Goal: Communication & Community: Participate in discussion

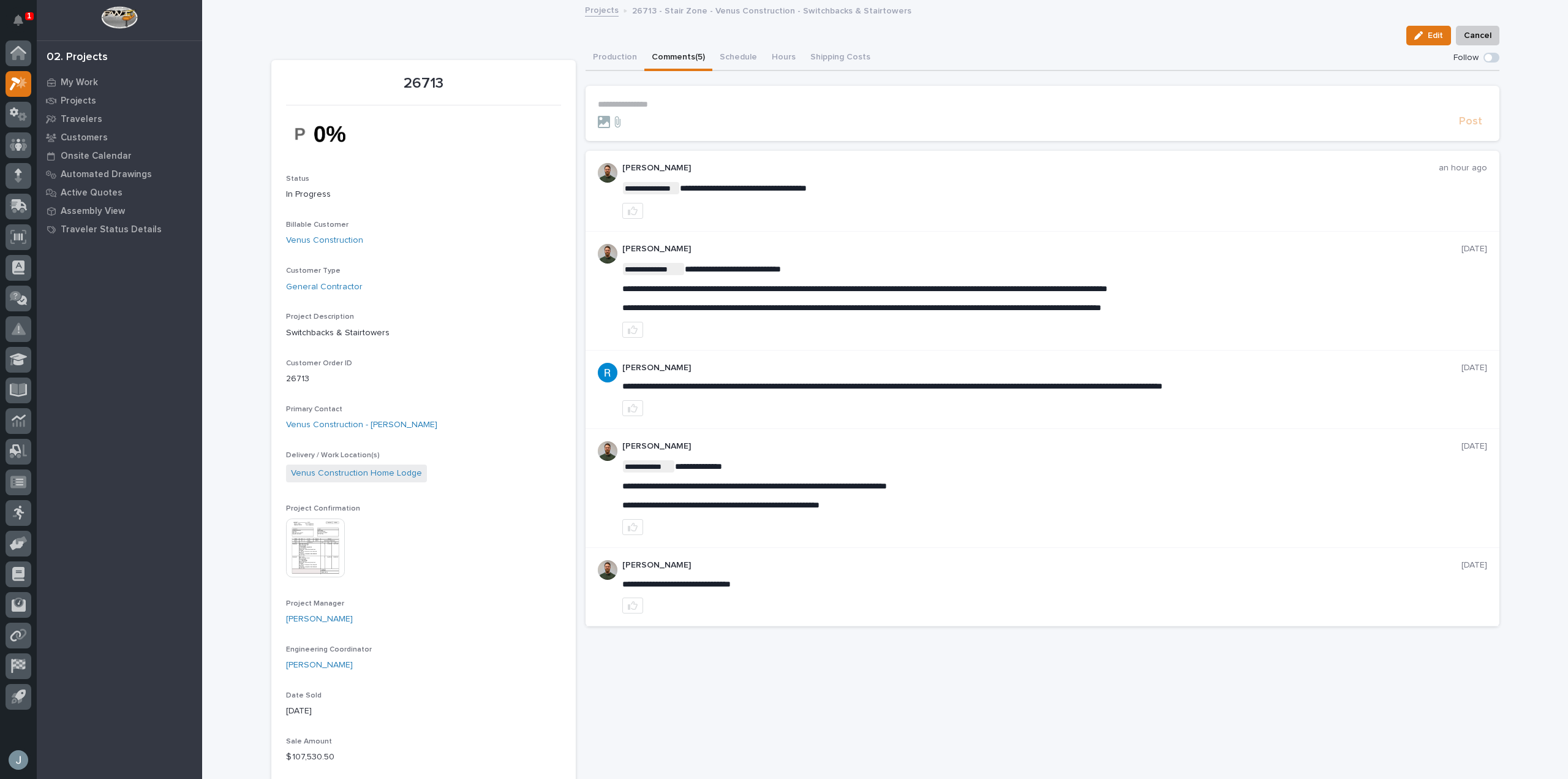
click at [659, 98] on section "**********" at bounding box center [1043, 113] width 914 height 55
click at [661, 105] on p "**********" at bounding box center [1042, 104] width 890 height 10
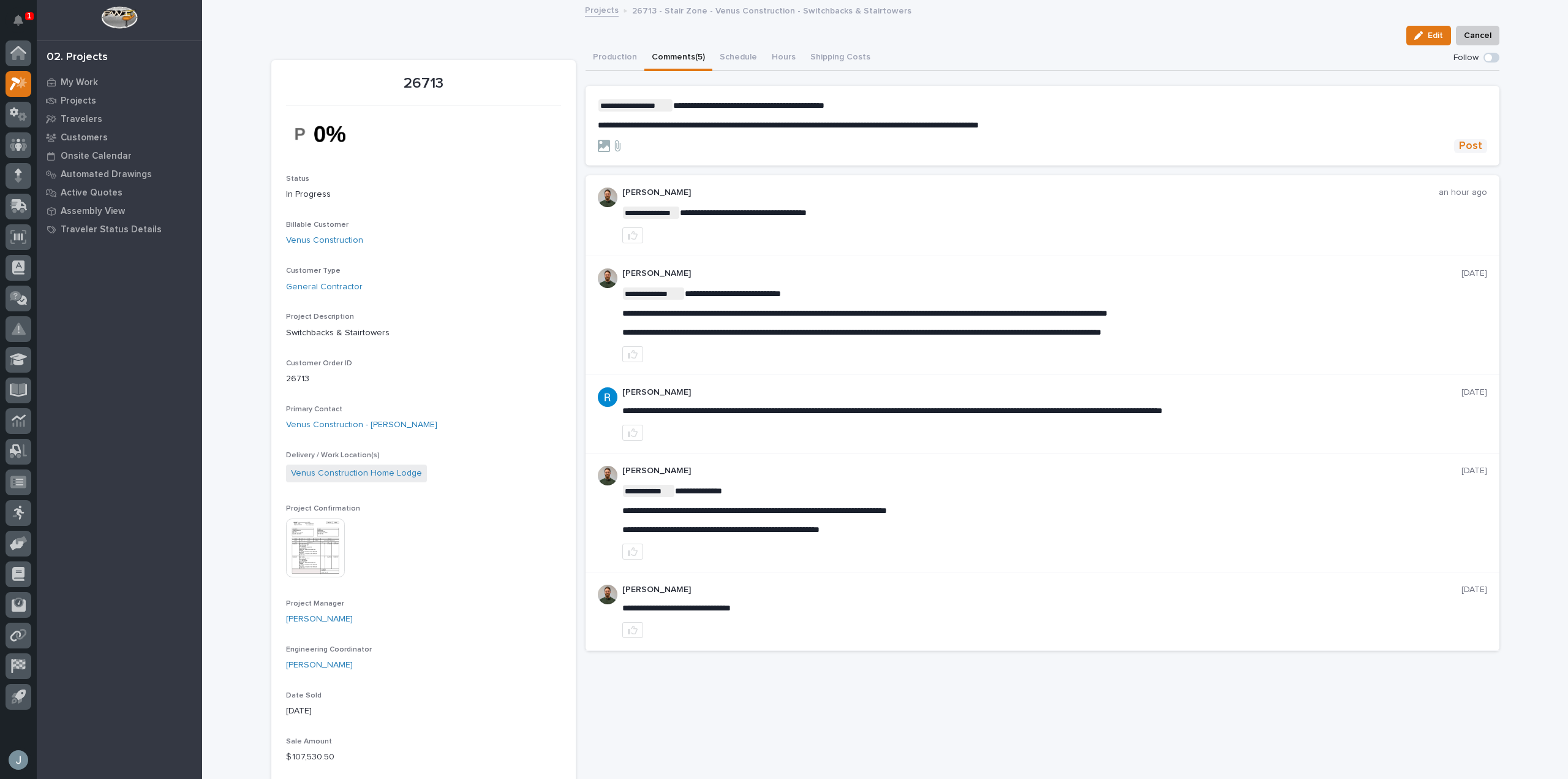
click at [1470, 145] on span "Post" at bounding box center [1471, 146] width 23 height 14
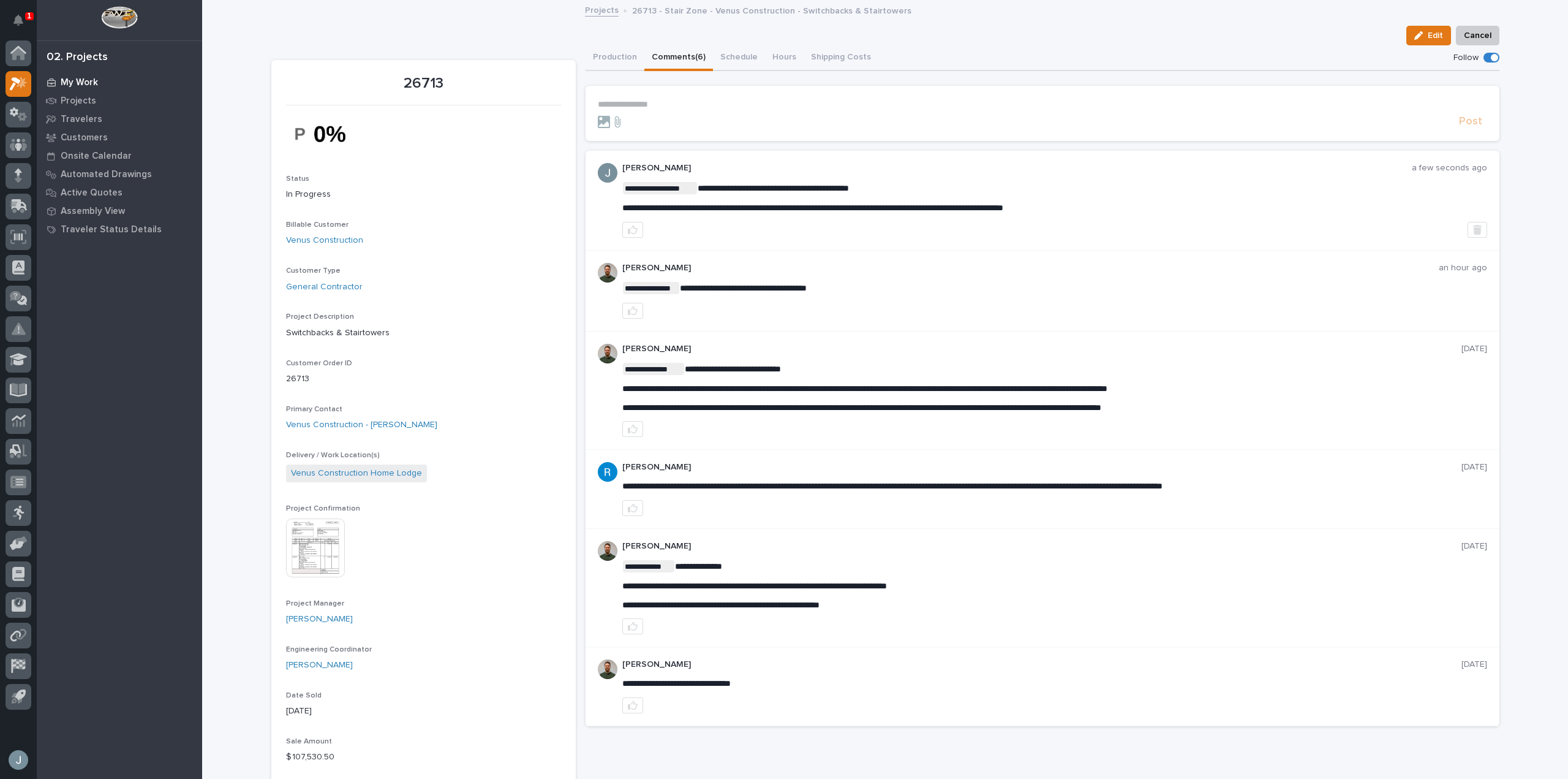
click at [59, 79] on div "My Work" at bounding box center [120, 82] width 159 height 17
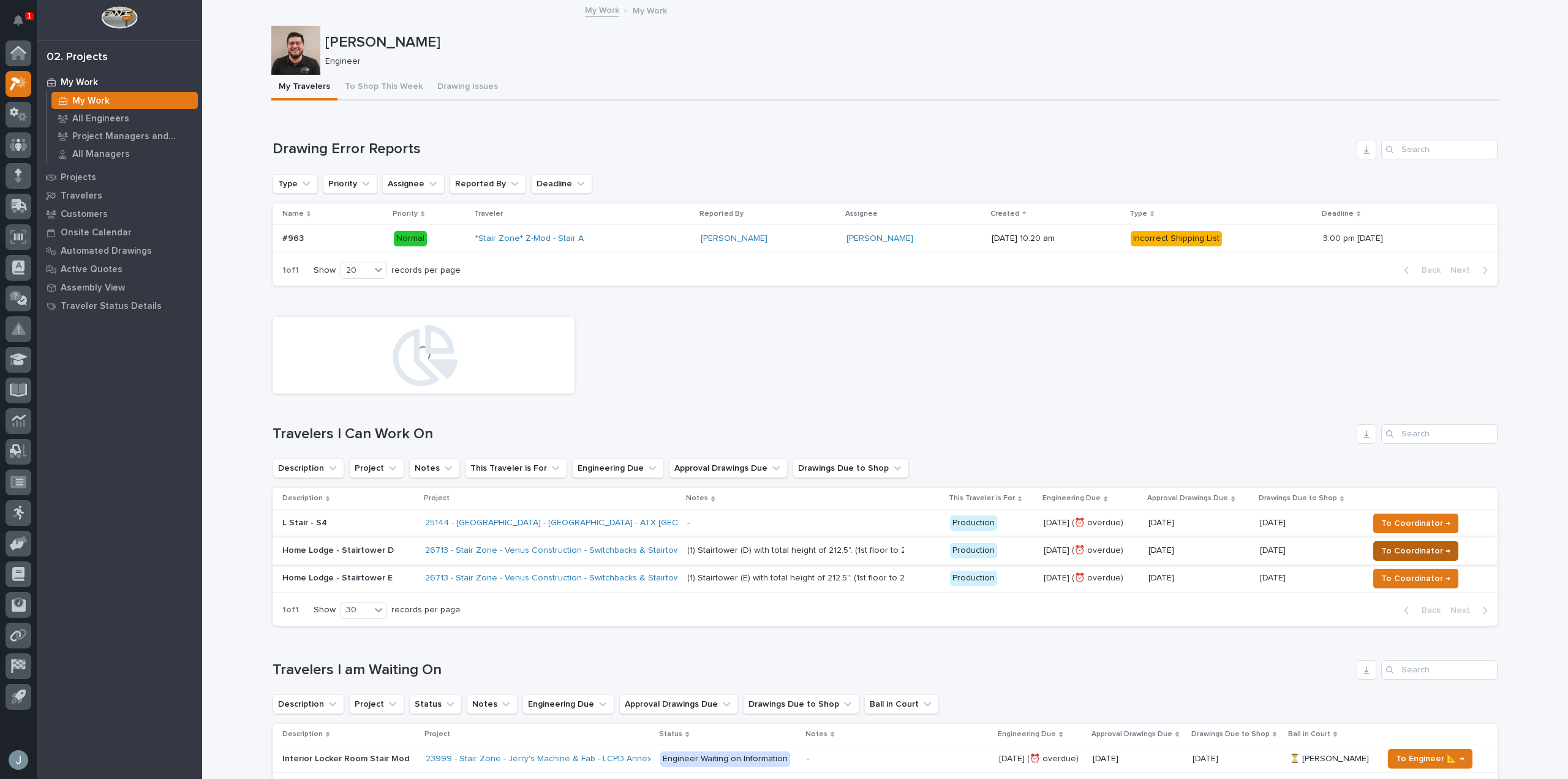
click at [1416, 552] on span "To Coordinator →" at bounding box center [1416, 551] width 70 height 15
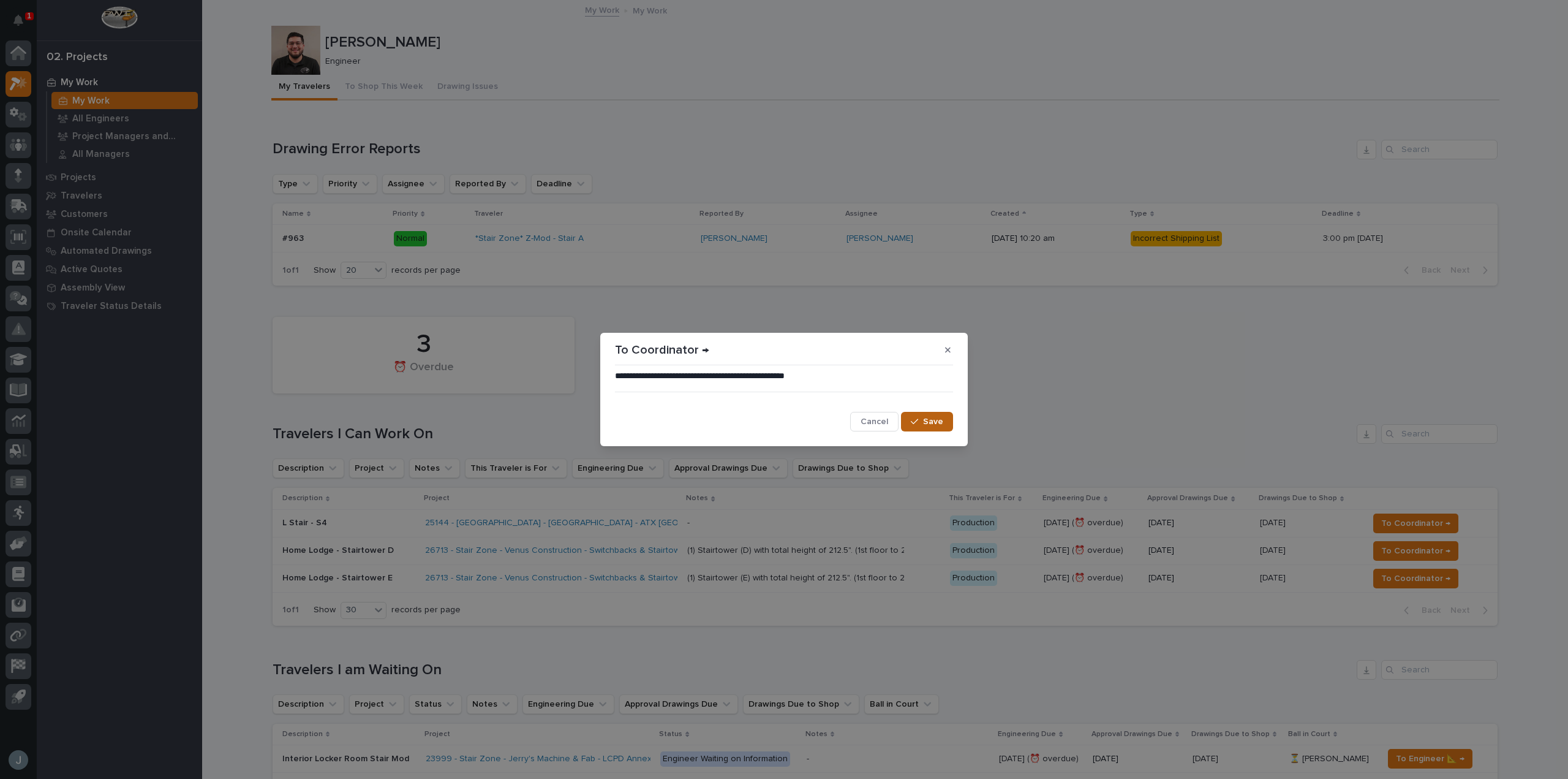
click at [924, 427] on span "Save" at bounding box center [934, 421] width 20 height 11
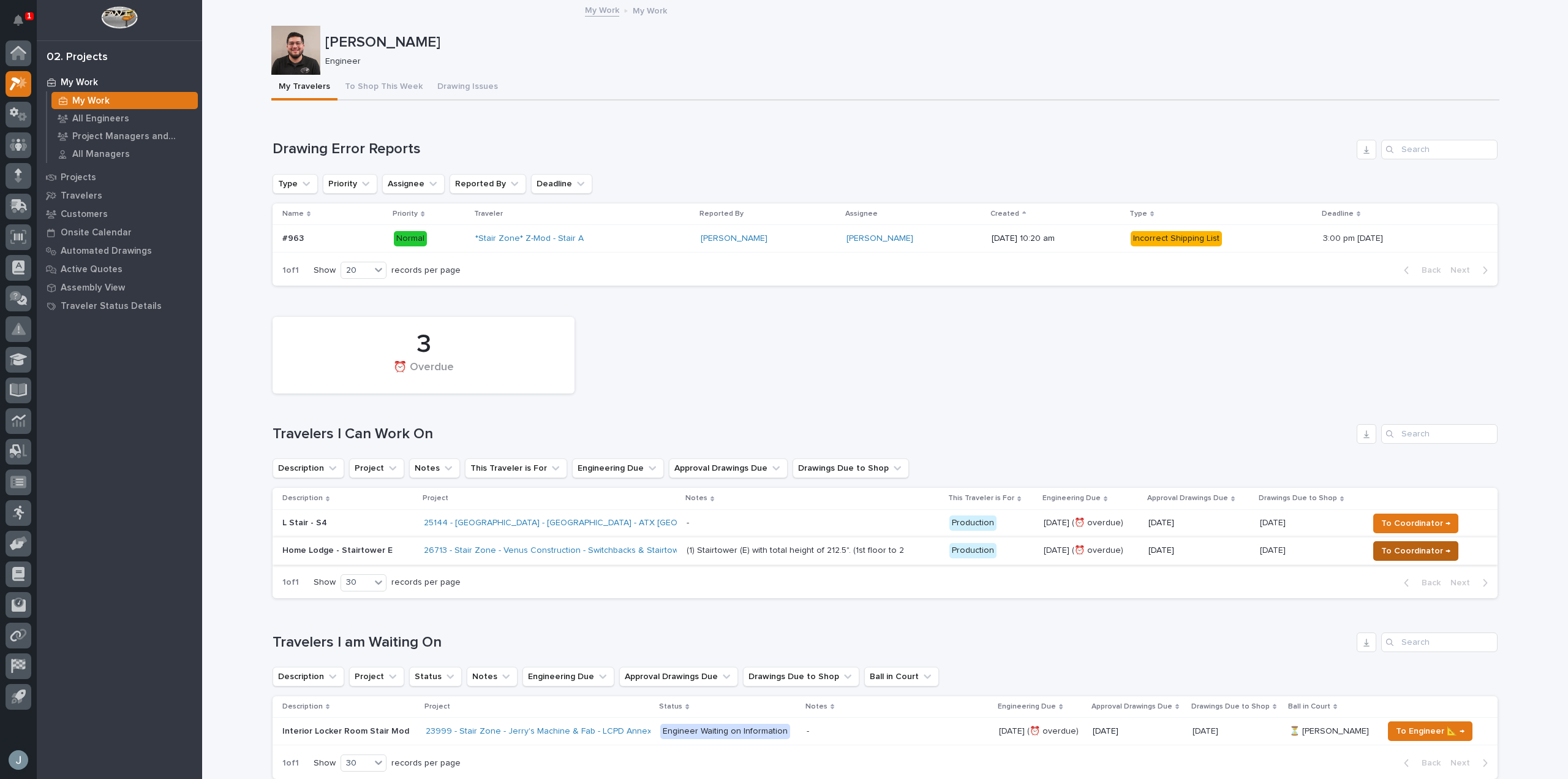
click at [1405, 553] on span "To Coordinator →" at bounding box center [1416, 551] width 70 height 15
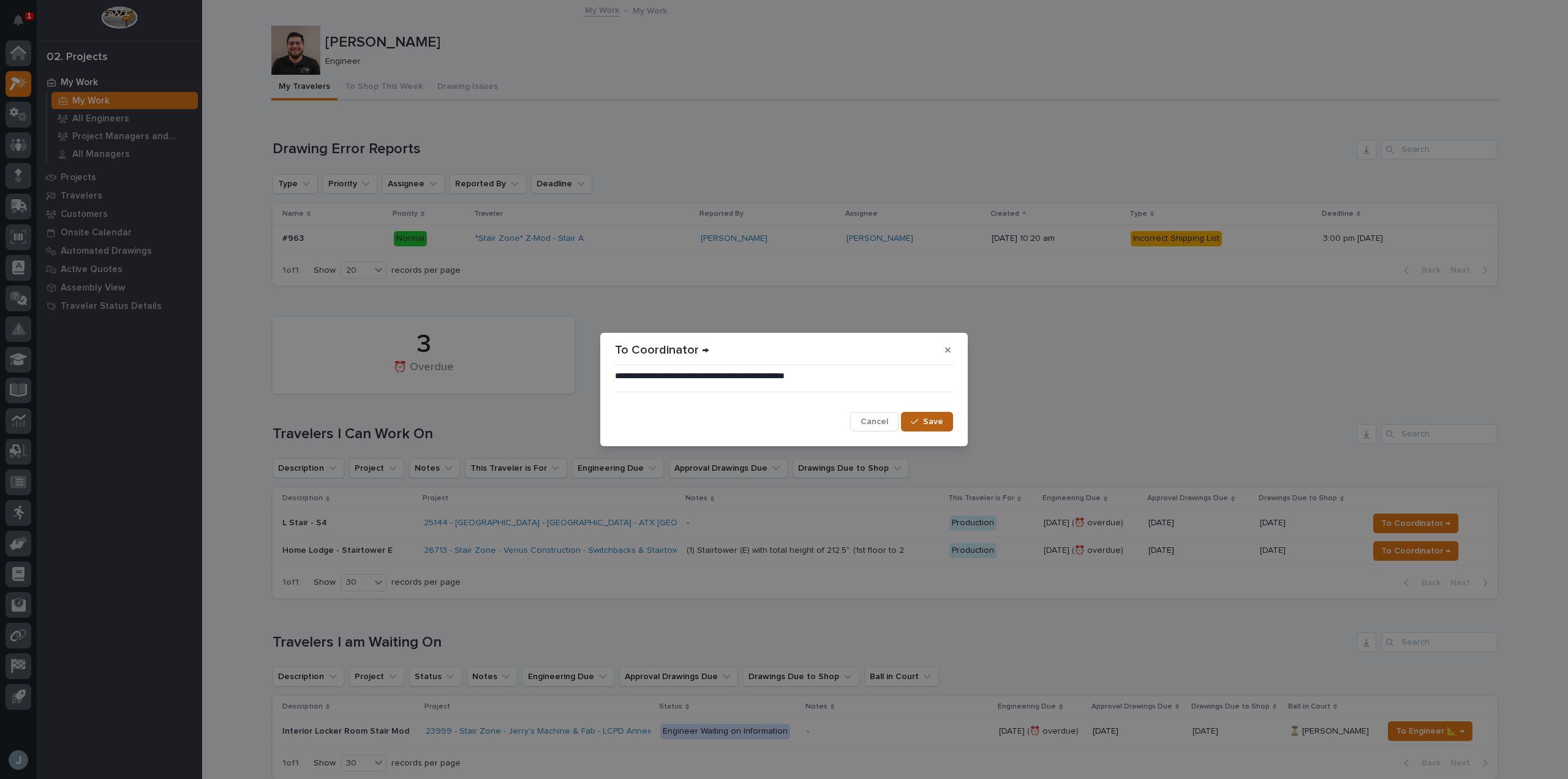
click at [938, 423] on span "Save" at bounding box center [934, 421] width 20 height 11
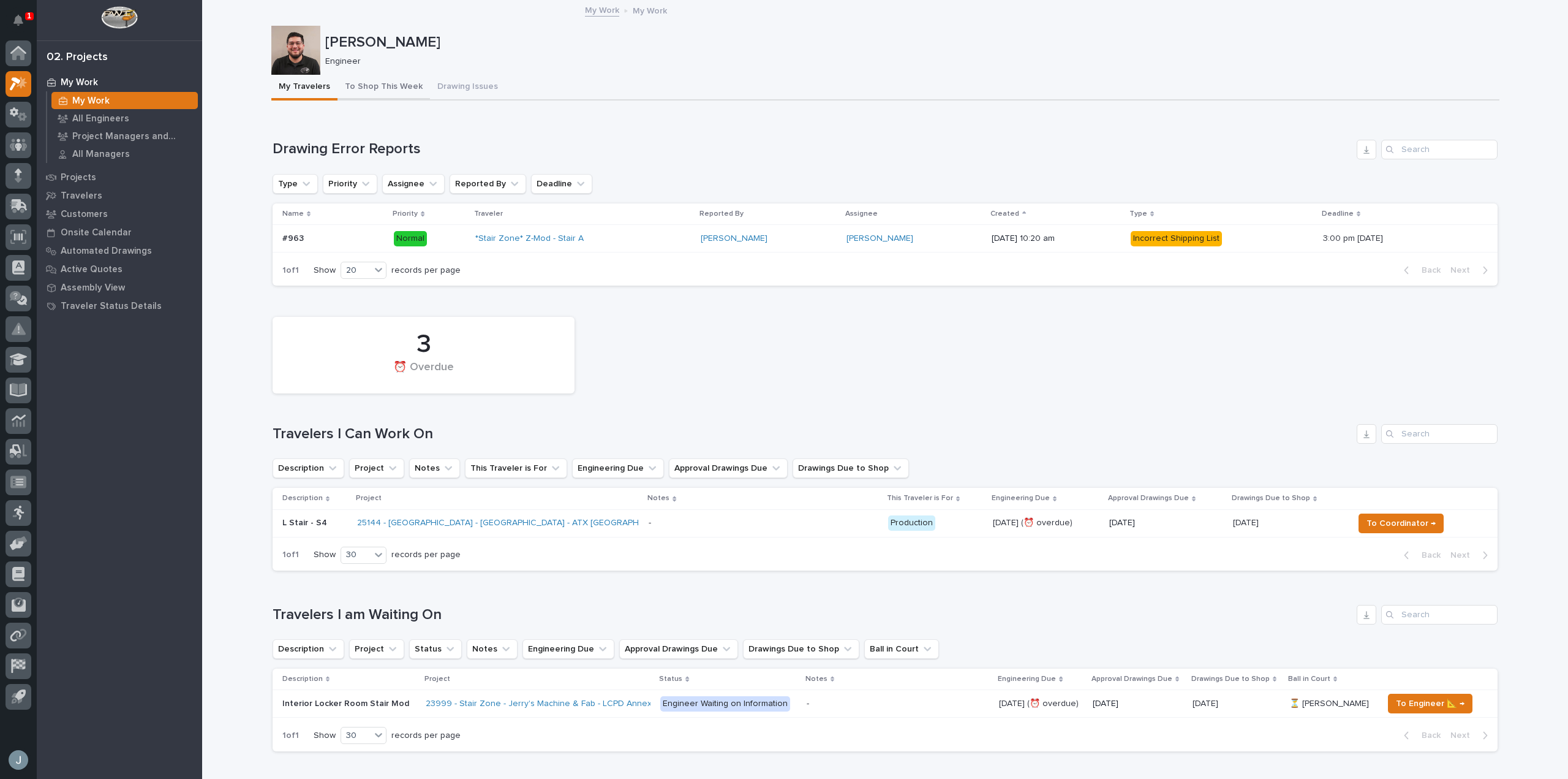
click at [355, 87] on button "To Shop This Week" at bounding box center [384, 88] width 92 height 26
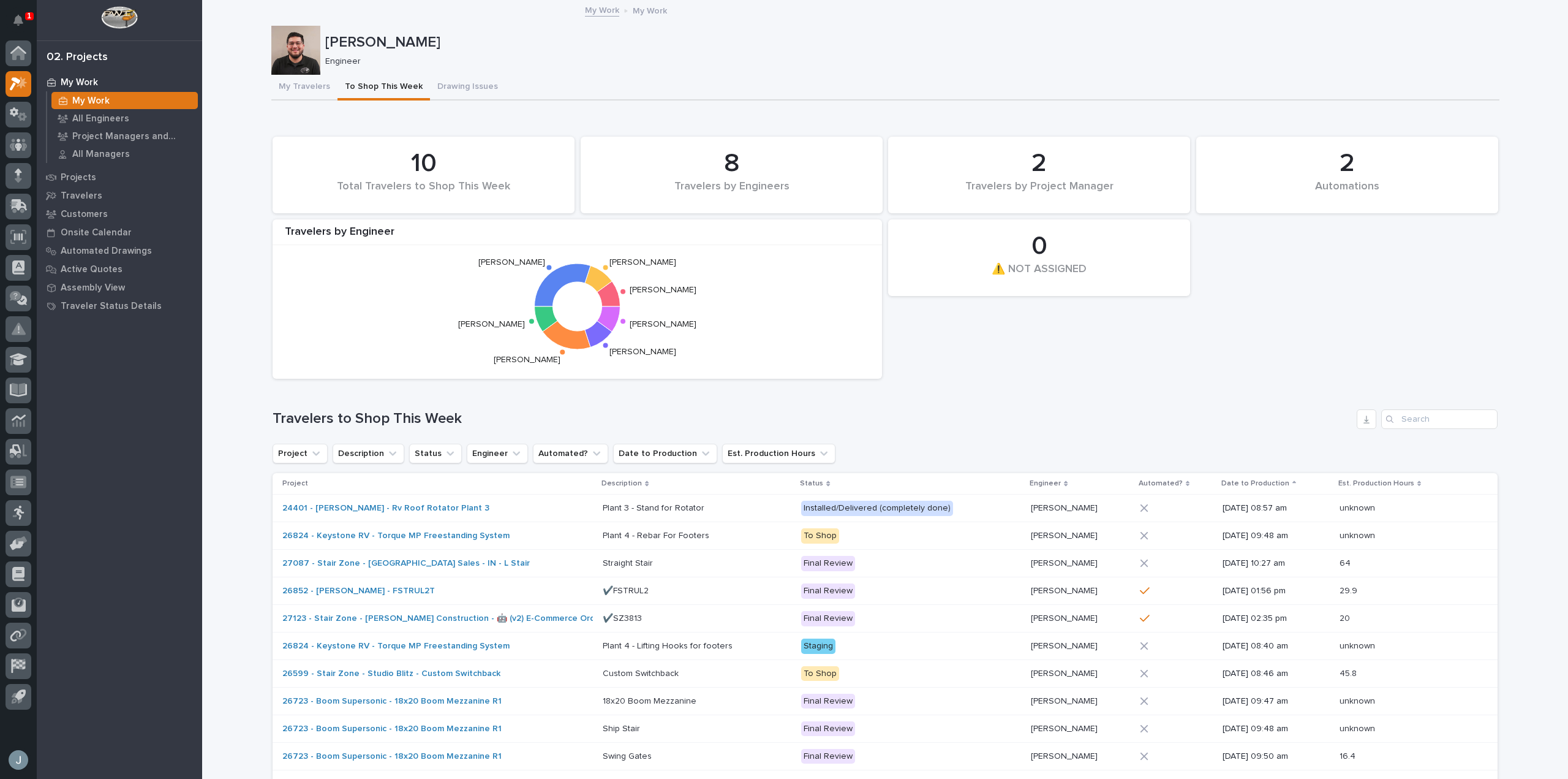
click at [302, 92] on button "My Travelers" at bounding box center [304, 88] width 66 height 26
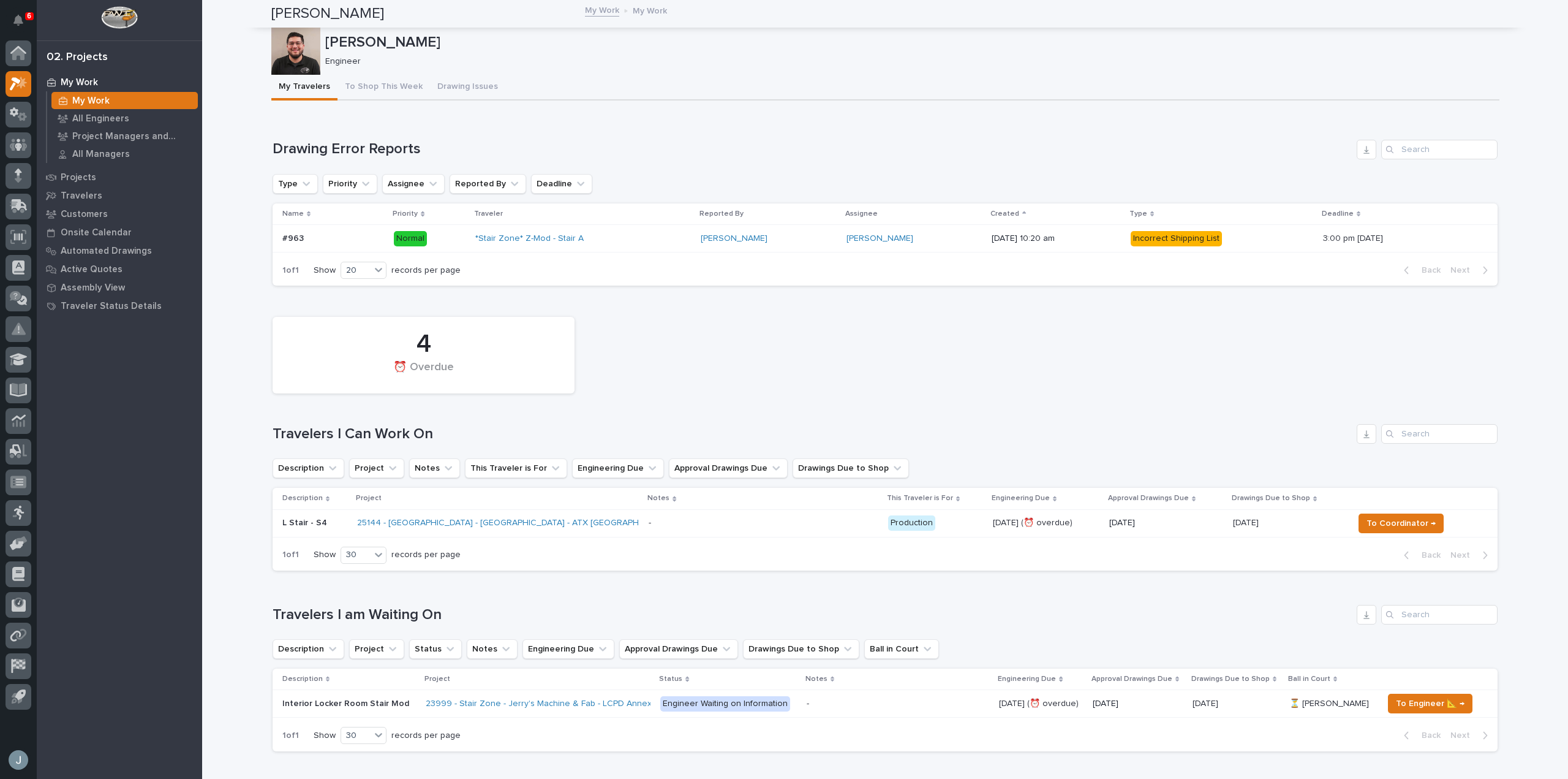
scroll to position [367, 0]
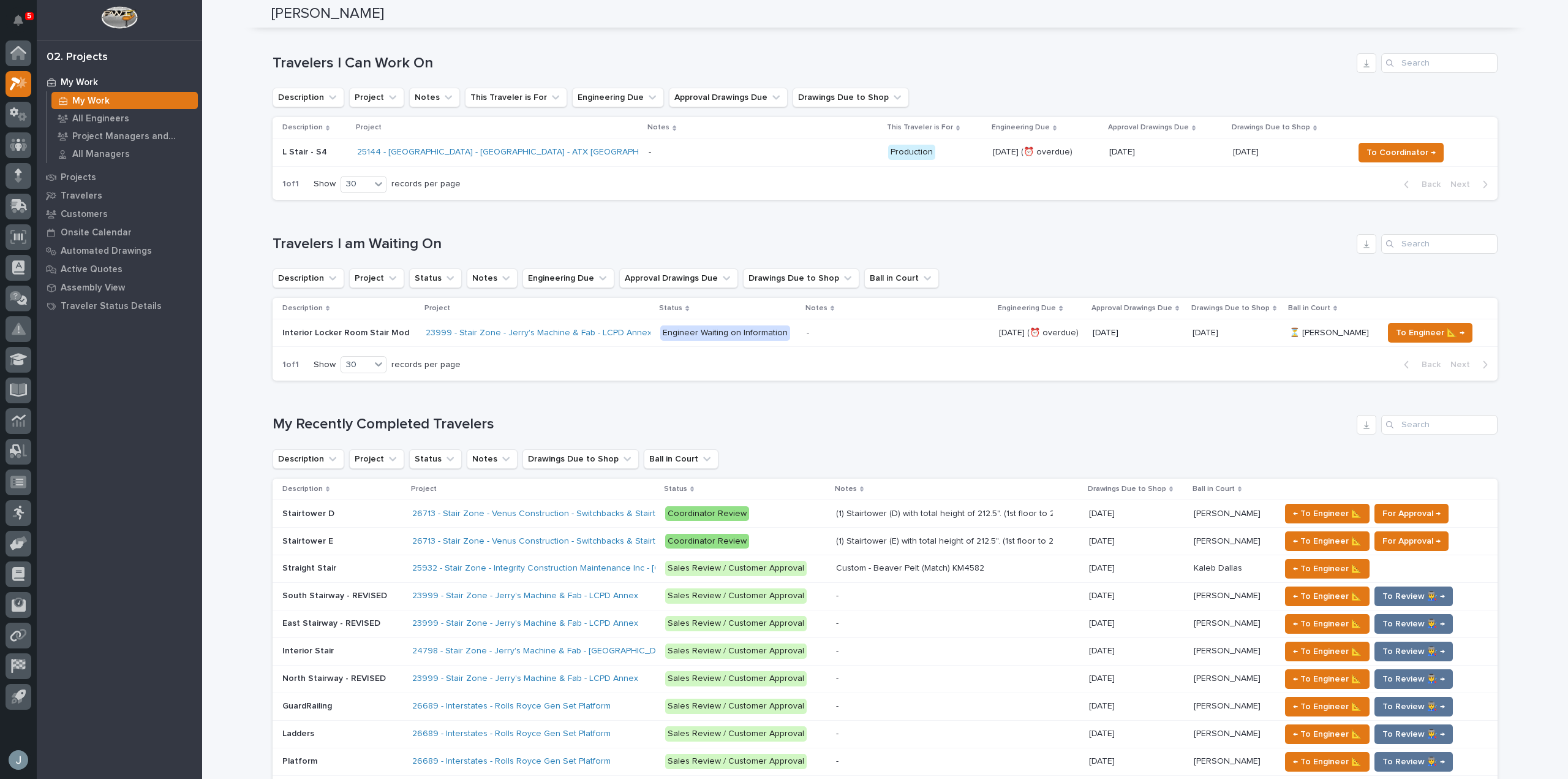
scroll to position [367, 0]
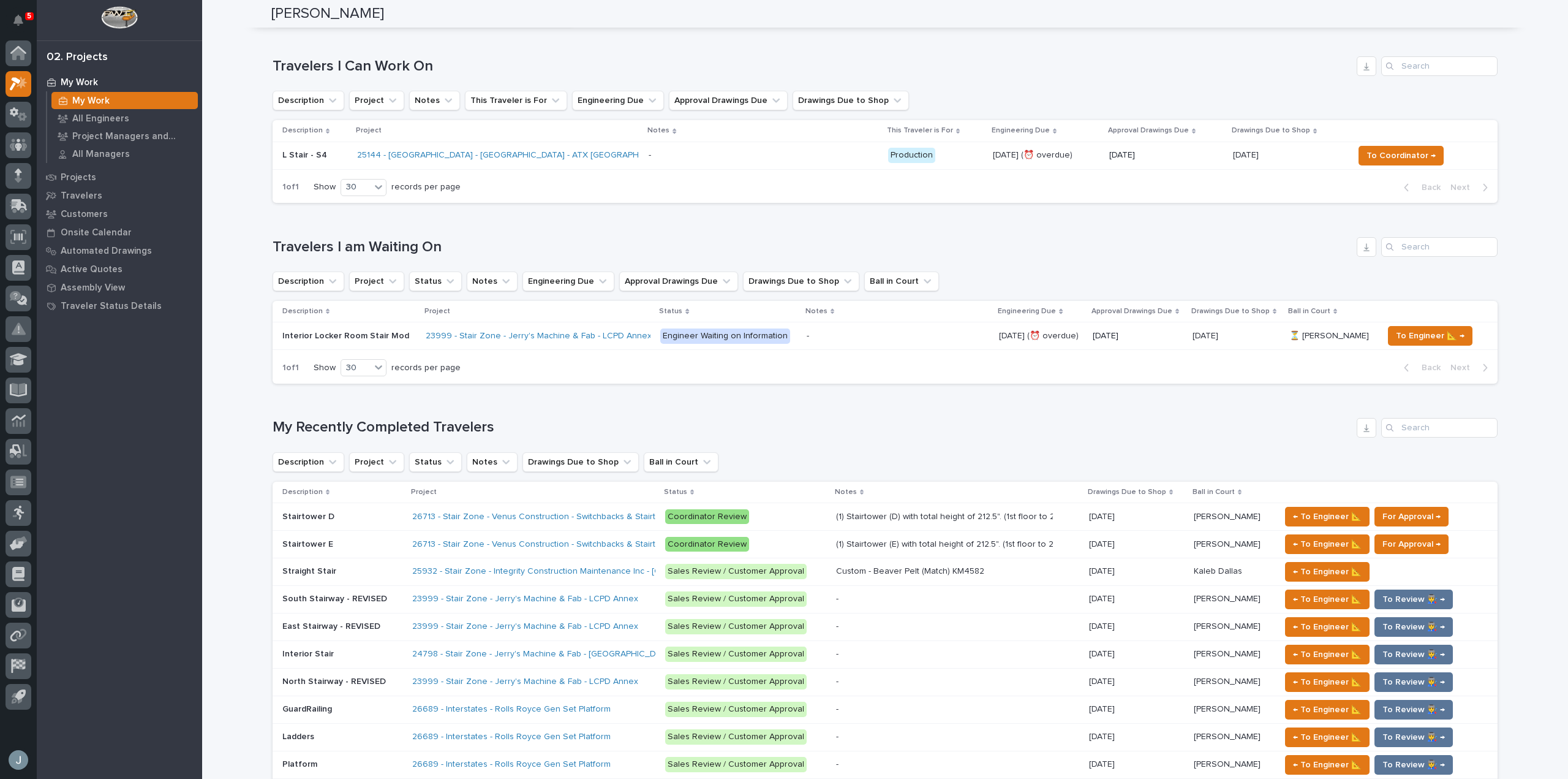
click at [356, 513] on p at bounding box center [342, 516] width 120 height 10
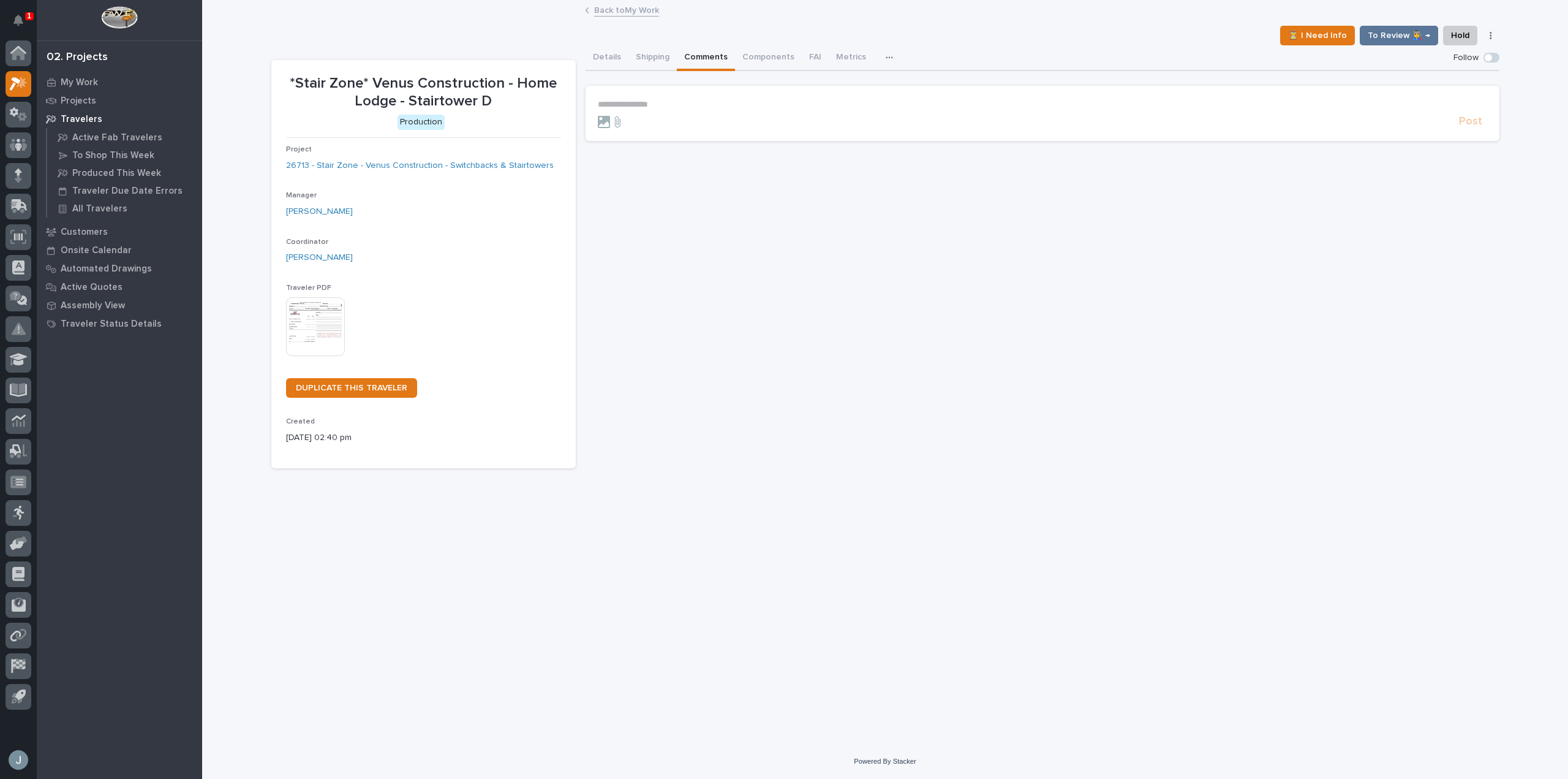
click at [702, 56] on button "Comments" at bounding box center [705, 58] width 58 height 26
click at [463, 166] on link "26713 - Stair Zone - Venus Construction - Switchbacks & Stairtowers" at bounding box center [420, 166] width 268 height 13
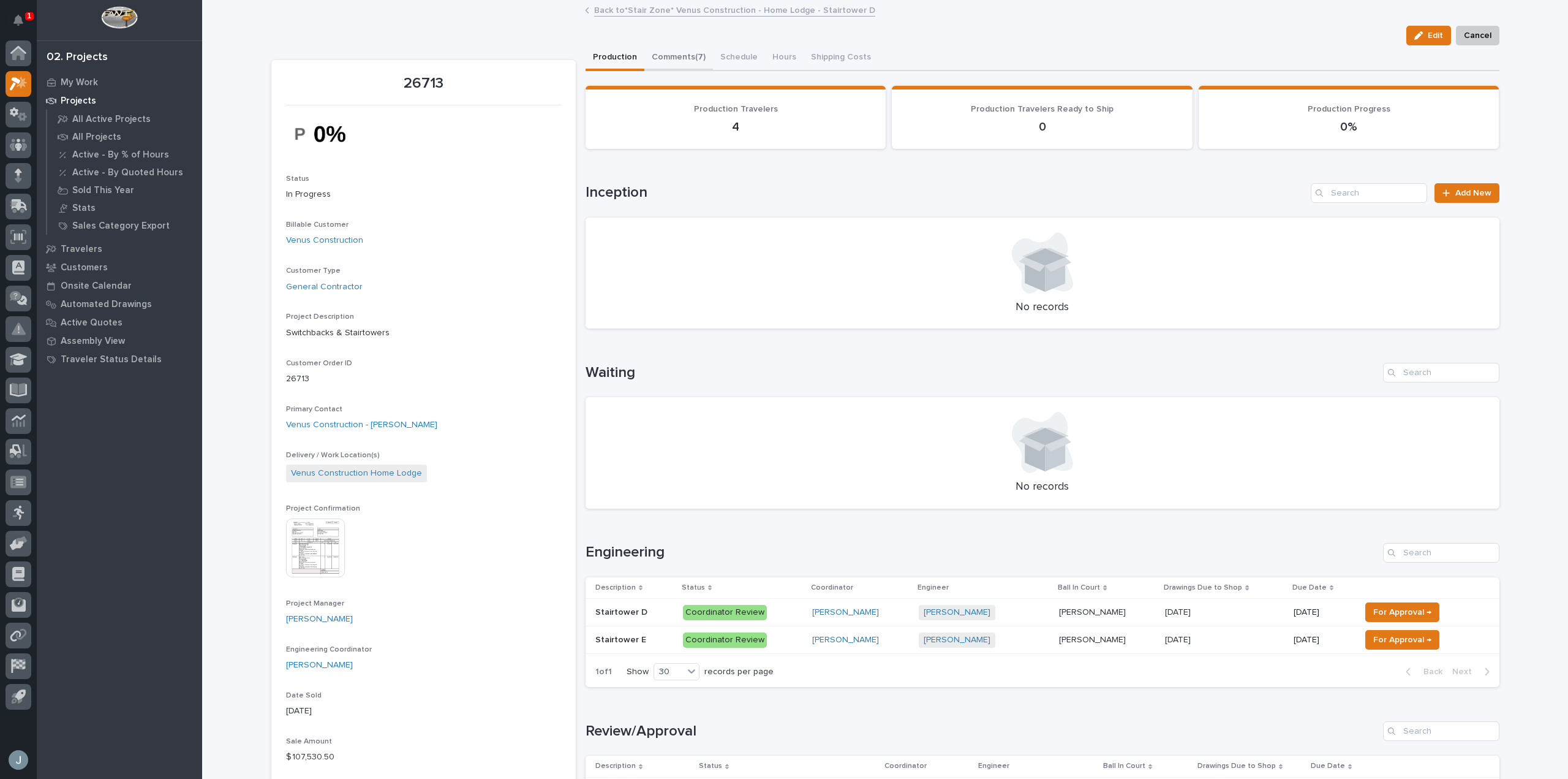
click at [680, 55] on button "Comments (7)" at bounding box center [679, 58] width 69 height 26
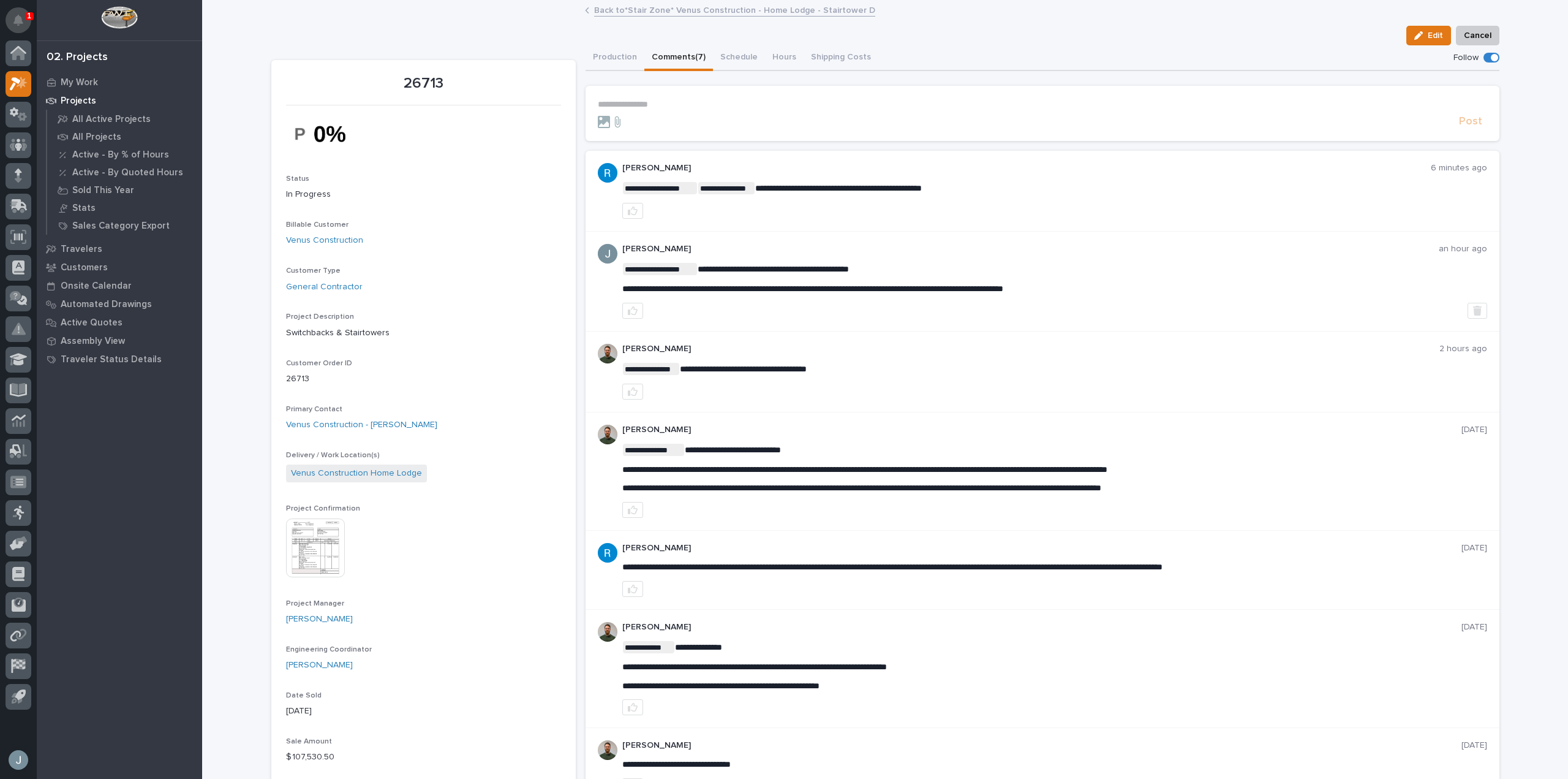
click at [16, 22] on icon "Notifications" at bounding box center [18, 20] width 10 height 11
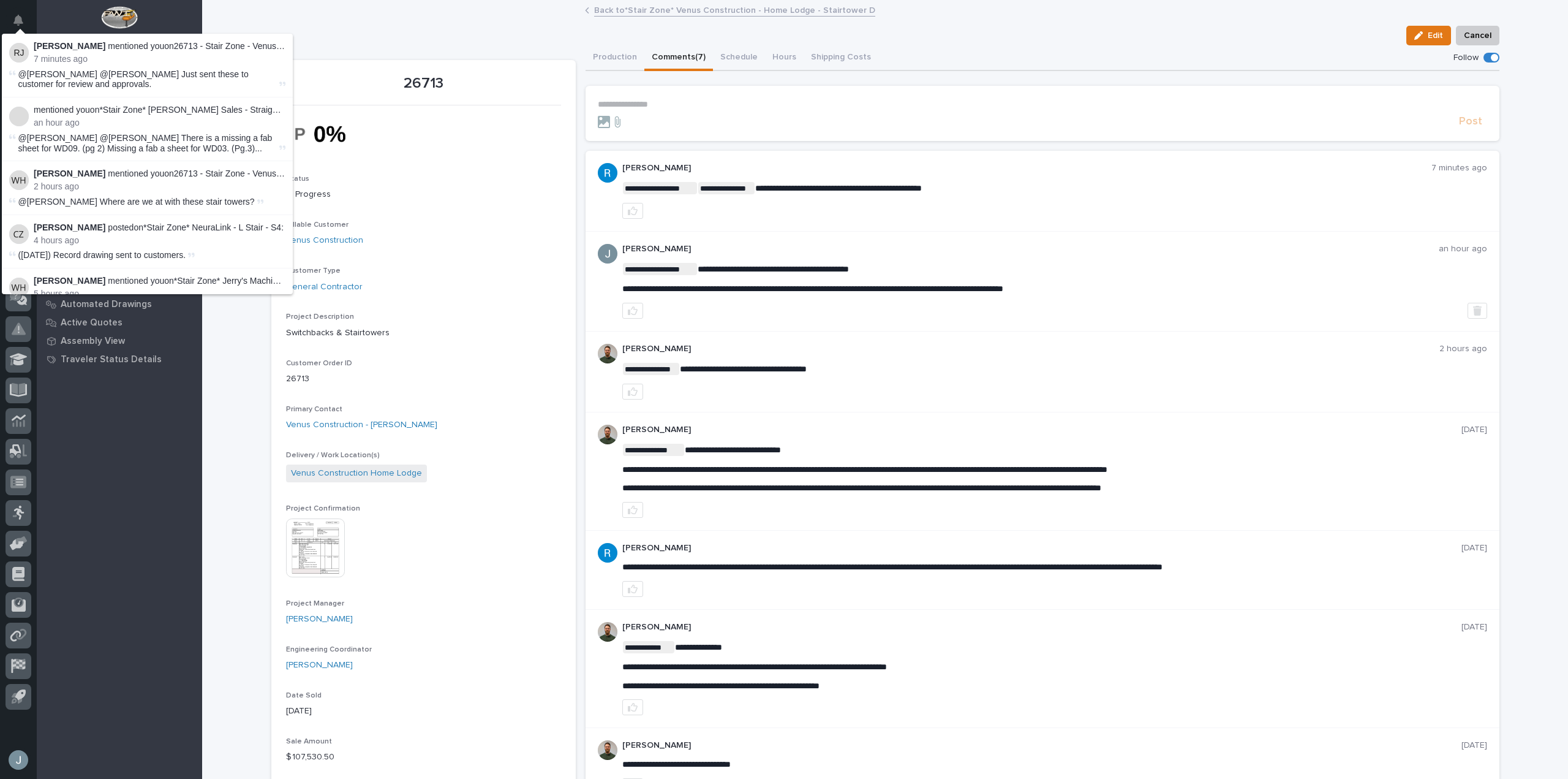
click at [383, 27] on div "Edit Cancel" at bounding box center [885, 35] width 1228 height 20
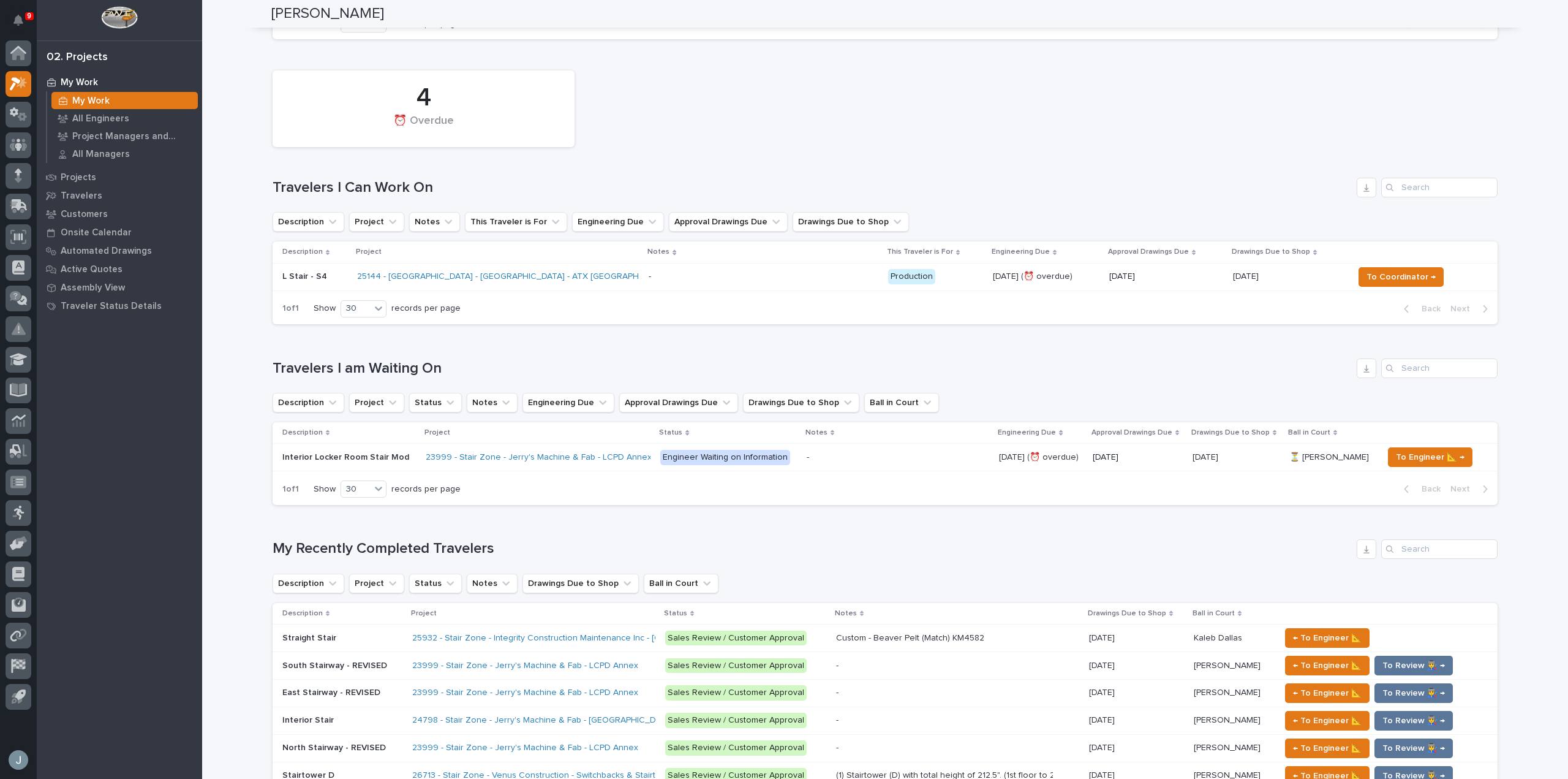
scroll to position [245, 0]
